Goal: Find specific page/section

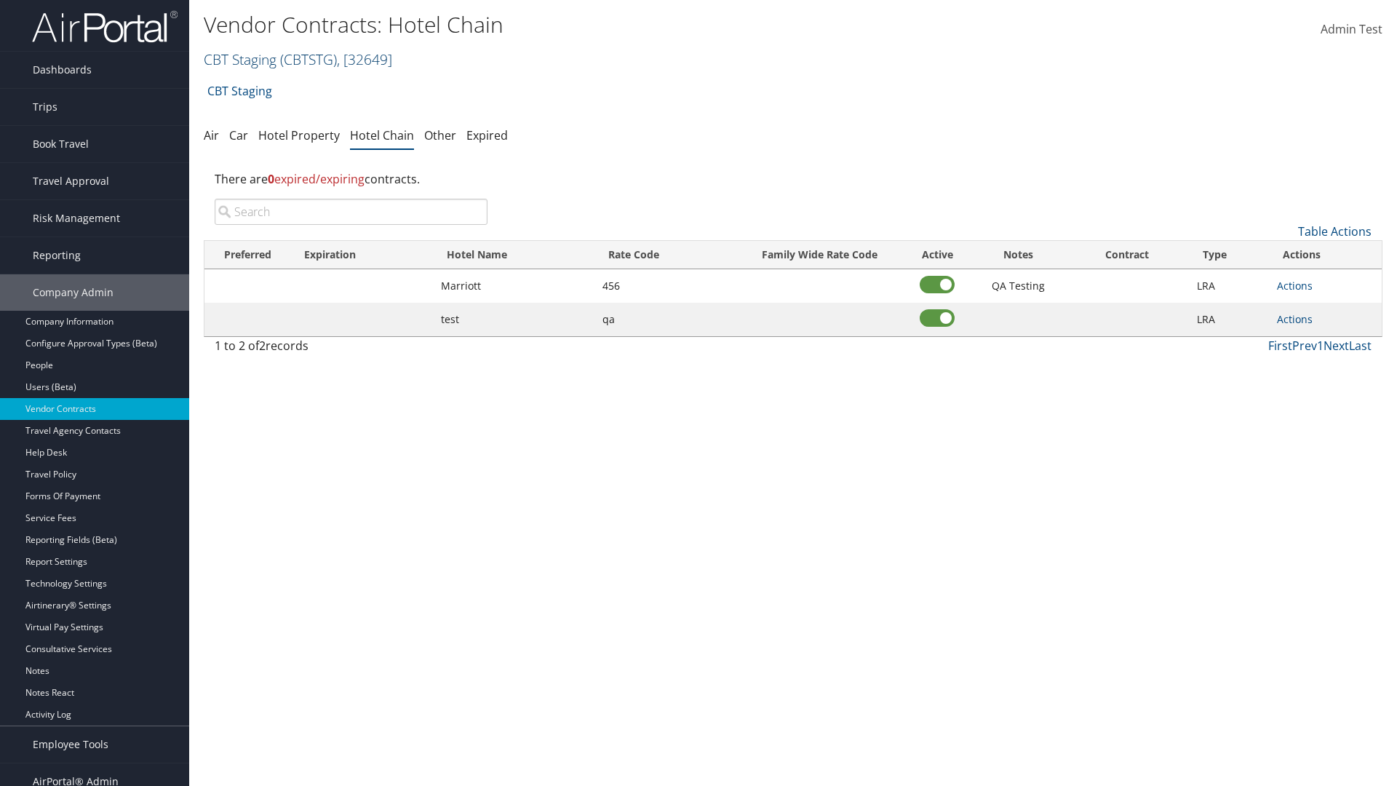
click at [240, 59] on link "CBT Staging ( CBTSTG ) , [ 32649 ]" at bounding box center [298, 59] width 189 height 20
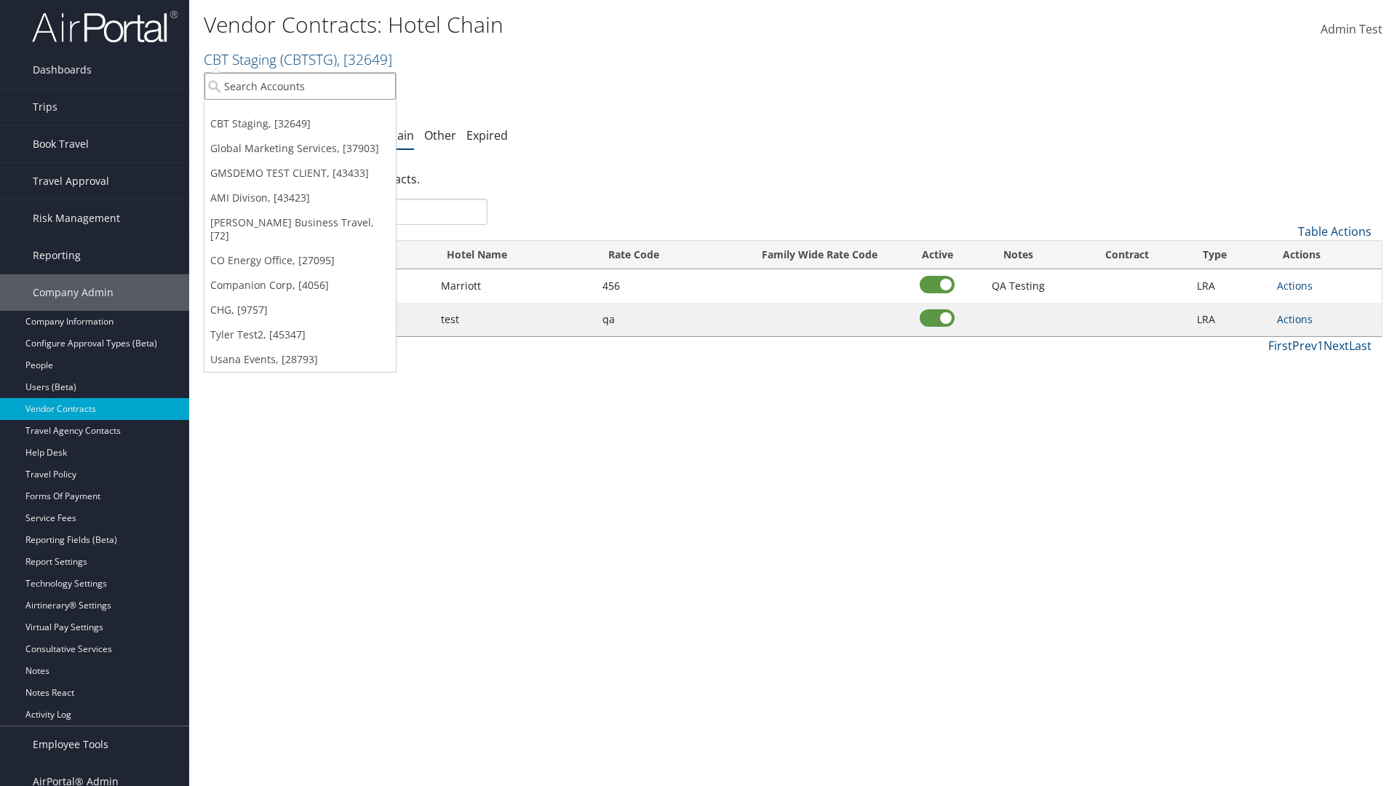
click at [300, 86] on input "search" at bounding box center [300, 86] width 191 height 27
type input "Global Marketing Services"
click at [314, 113] on div "Global Marketing Services (301946), [37903]" at bounding box center [314, 112] width 234 height 13
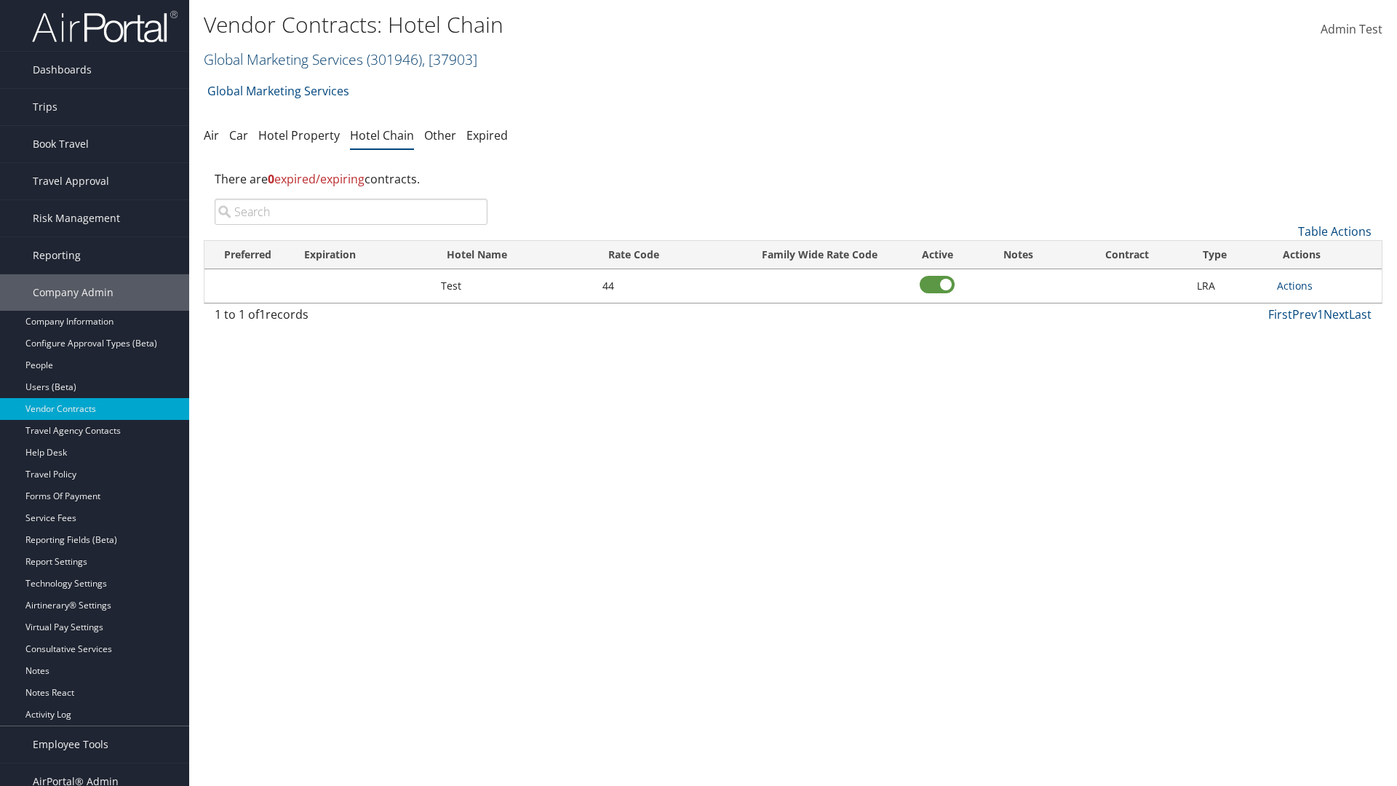
click at [282, 59] on link "Global Marketing Services ( 301946 ) , [ 37903 ]" at bounding box center [341, 59] width 274 height 20
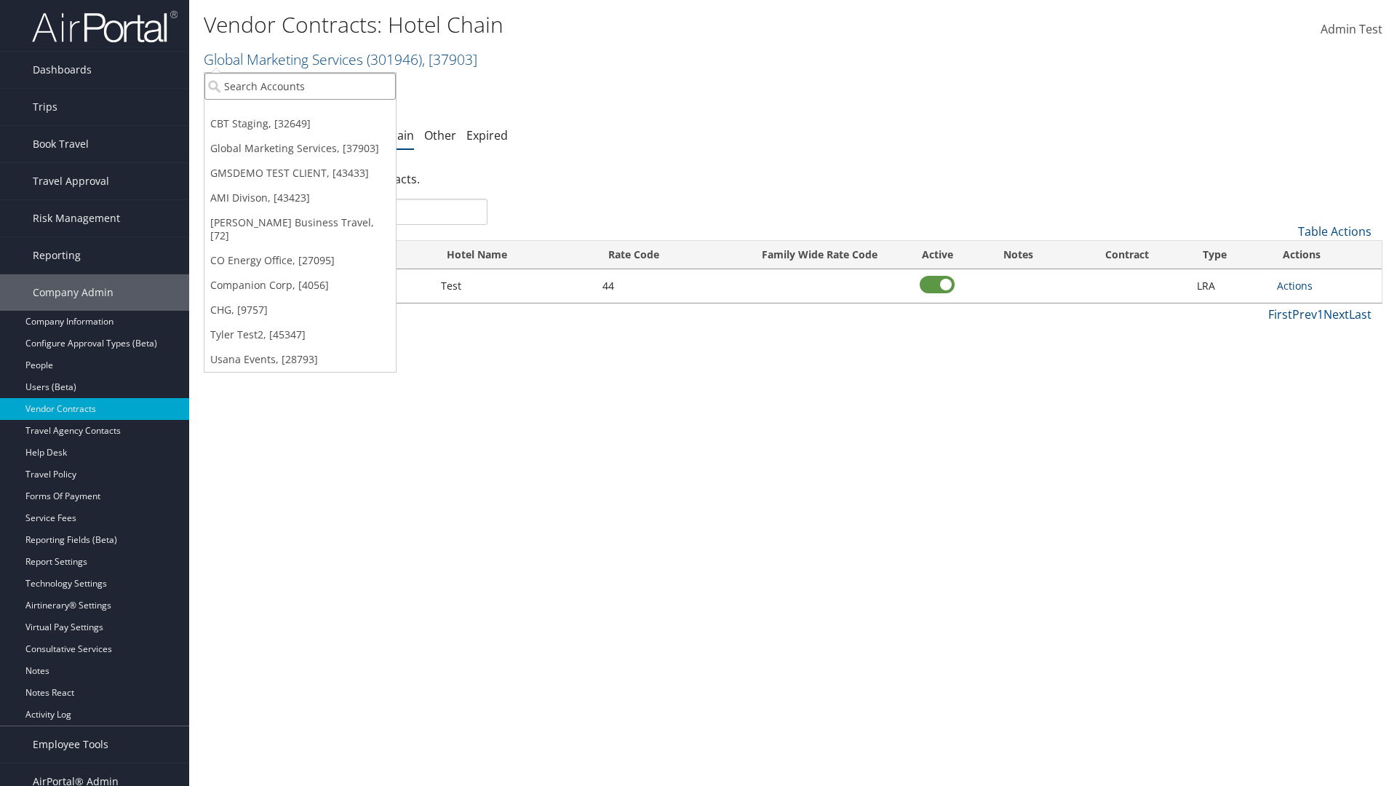
click at [300, 86] on input "search" at bounding box center [300, 86] width 191 height 27
type input "CBT Staging"
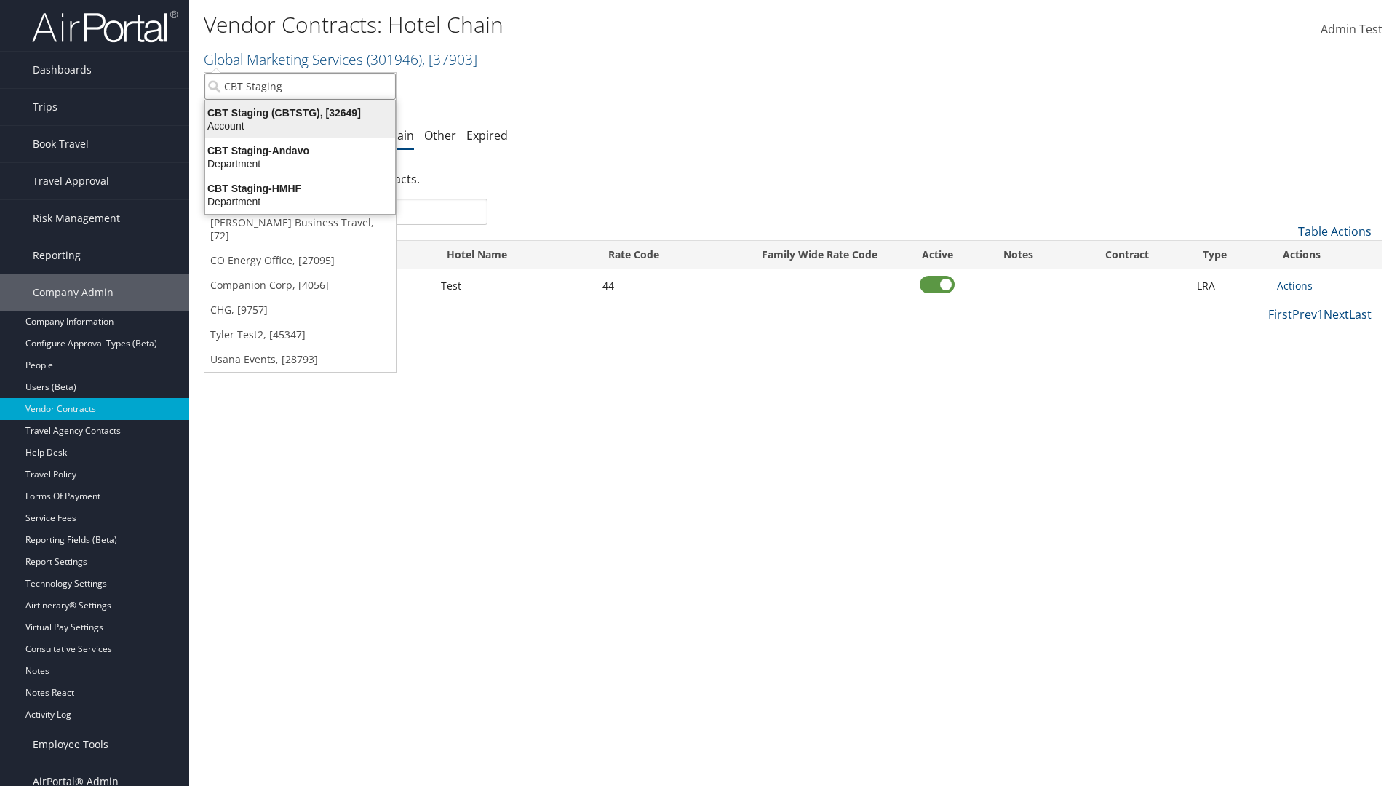
click at [300, 113] on div "CBT Staging (CBTSTG), [32649]" at bounding box center [300, 112] width 207 height 13
